Goal: Navigation & Orientation: Find specific page/section

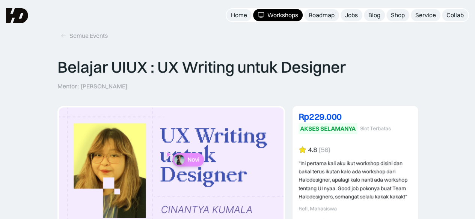
scroll to position [8, 0]
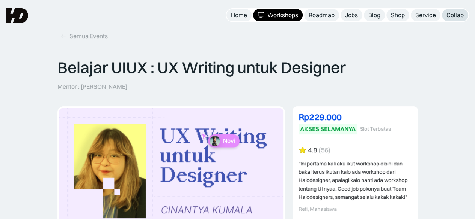
click at [453, 18] on div "Collab" at bounding box center [454, 15] width 17 height 8
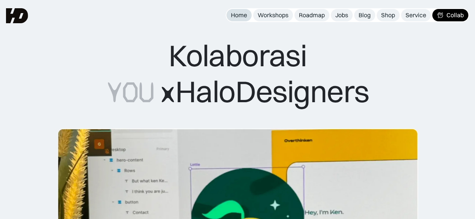
click at [238, 18] on div "Home" at bounding box center [239, 15] width 16 height 8
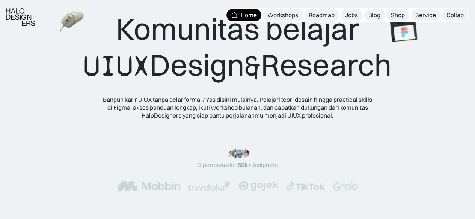
scroll to position [27, 0]
